Goal: Navigation & Orientation: Go to known website

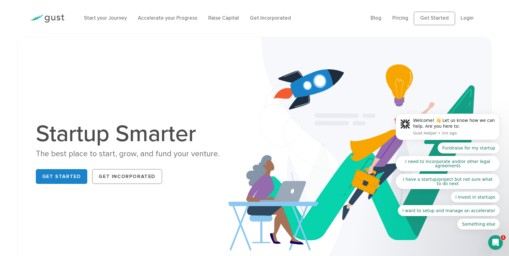
click at [470, 14] on li "Login" at bounding box center [467, 18] width 13 height 8
click html "Welcome! 👋 Let us know how we can help. Are you here to: Gust Helper • 1m ago F…"
click at [350, 17] on ul "Start your Journey Accelerate your Progress Raise Capital Get Incorporated" at bounding box center [223, 18] width 278 height 8
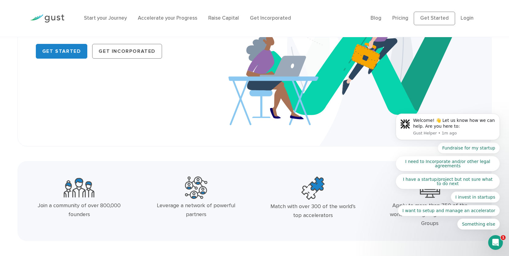
scroll to position [118, 0]
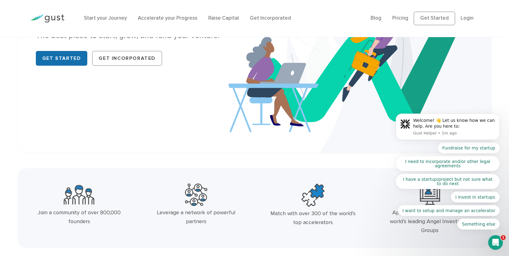
click at [64, 61] on link "Get Started" at bounding box center [62, 58] width 52 height 15
